Goal: Use online tool/utility: Utilize a website feature to perform a specific function

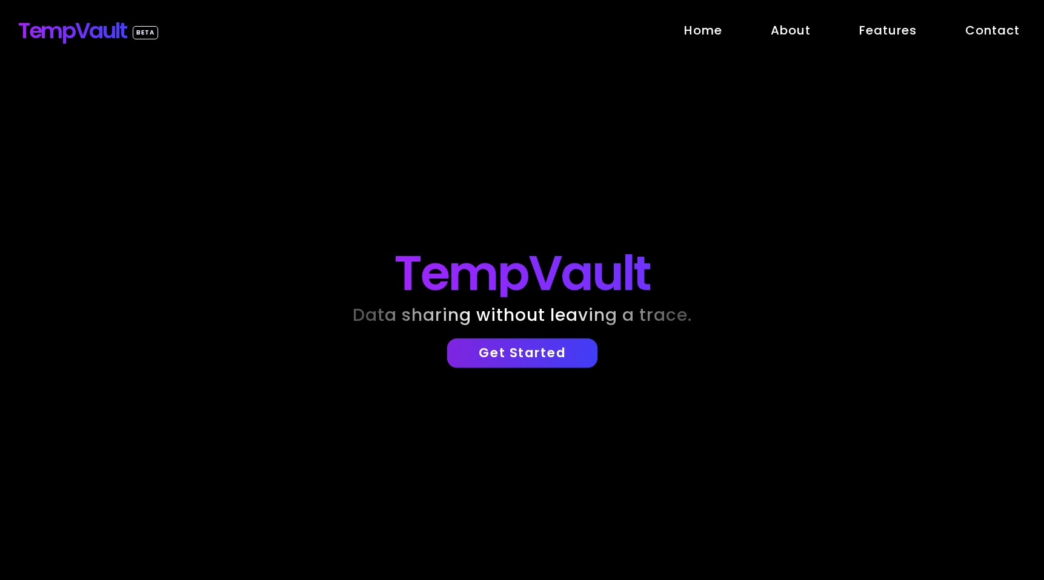
click at [532, 351] on p "Get Started" at bounding box center [521, 353] width 137 height 16
select select "*"
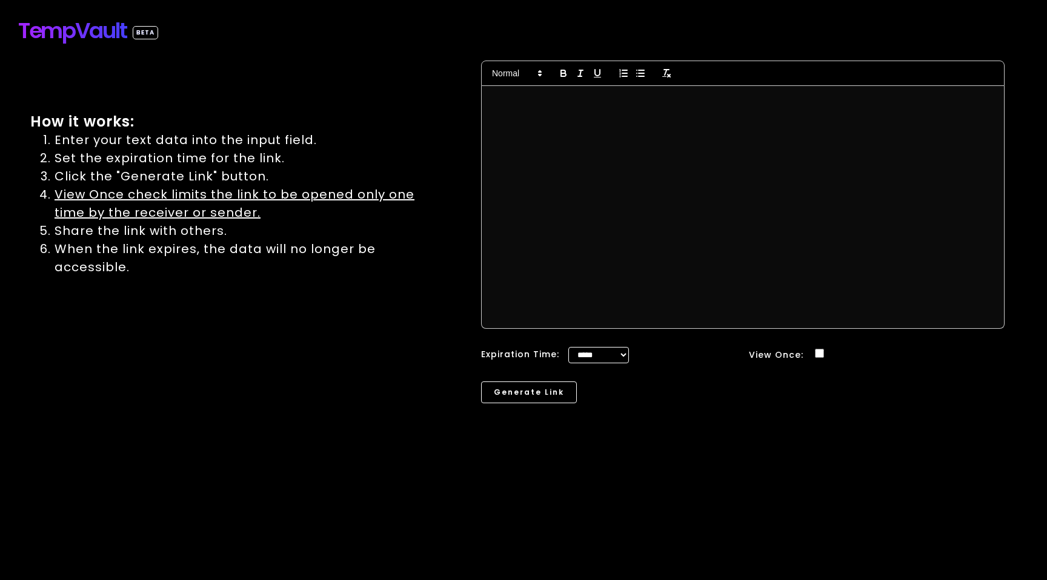
click at [81, 40] on link "TempVault BETA" at bounding box center [88, 30] width 140 height 33
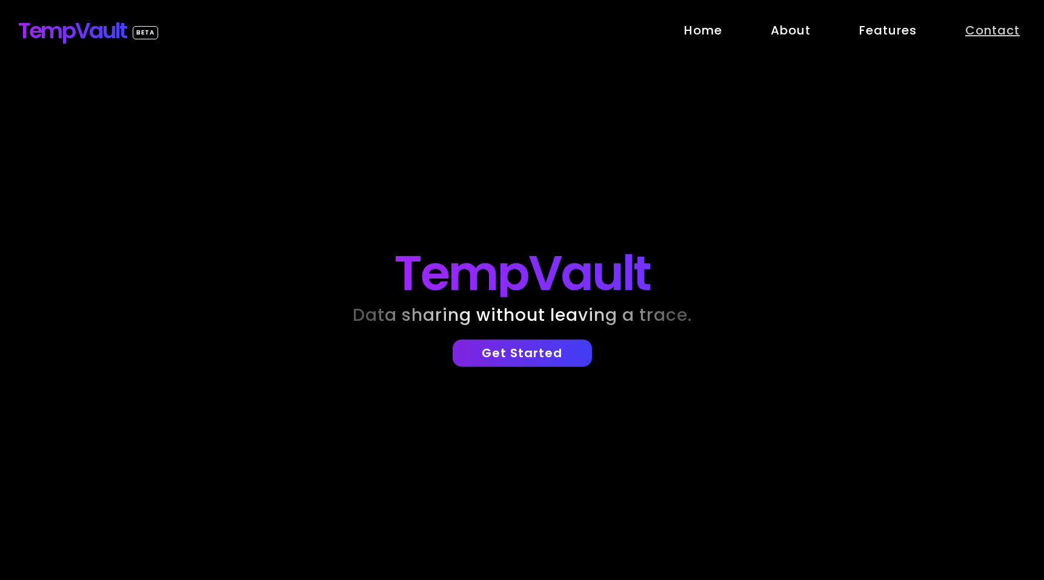
click at [984, 23] on link "Contact" at bounding box center [992, 30] width 55 height 18
click at [504, 349] on p "Get Started" at bounding box center [521, 353] width 137 height 16
select select "*"
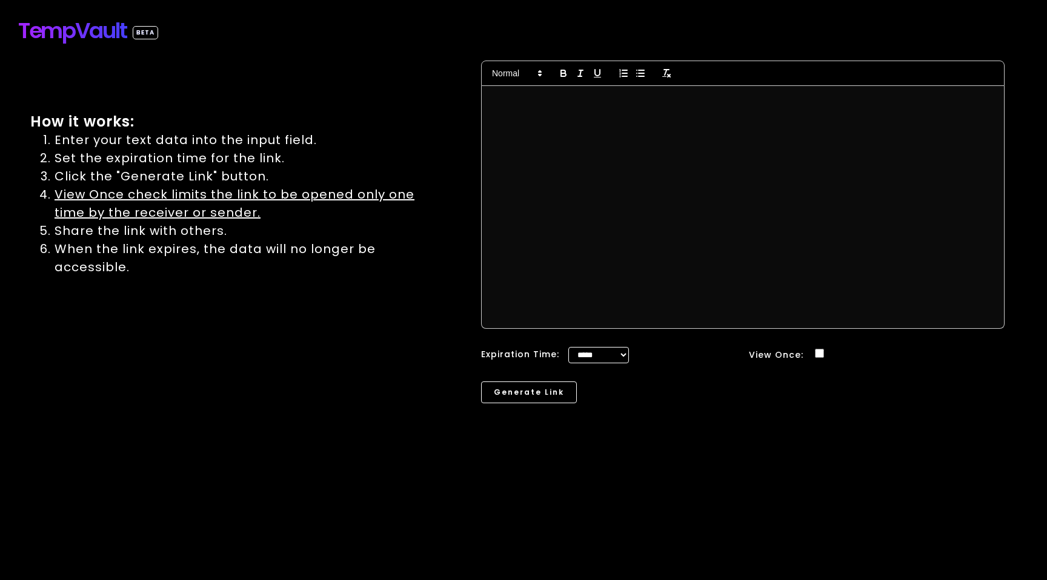
click at [624, 256] on div at bounding box center [742, 207] width 522 height 242
click at [540, 394] on button "Generate Link" at bounding box center [528, 392] width 101 height 23
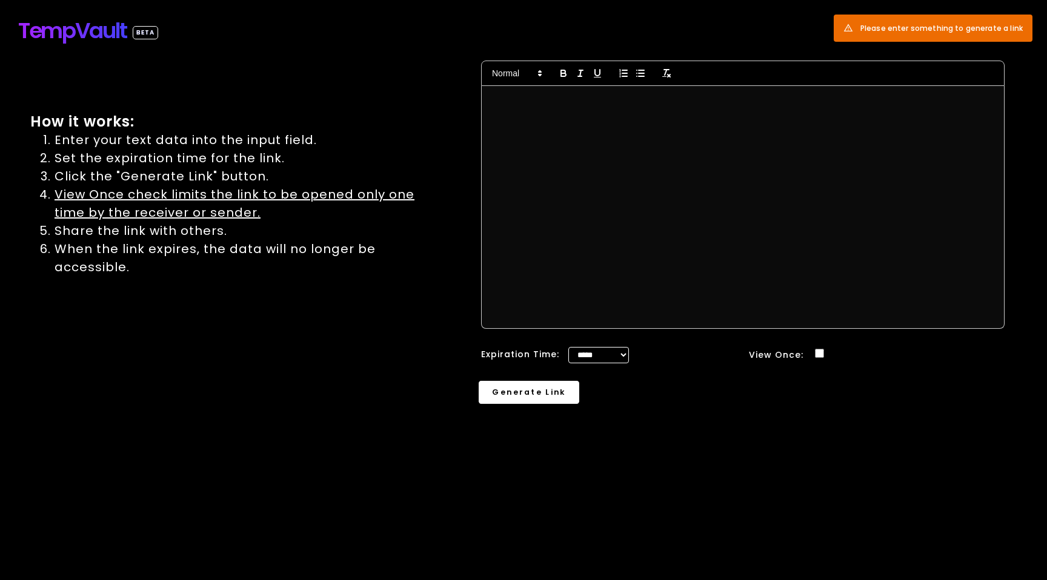
click at [519, 389] on button "Generate Link" at bounding box center [528, 392] width 101 height 23
click at [533, 395] on button "Generate Link" at bounding box center [528, 392] width 101 height 23
